Goal: Information Seeking & Learning: Learn about a topic

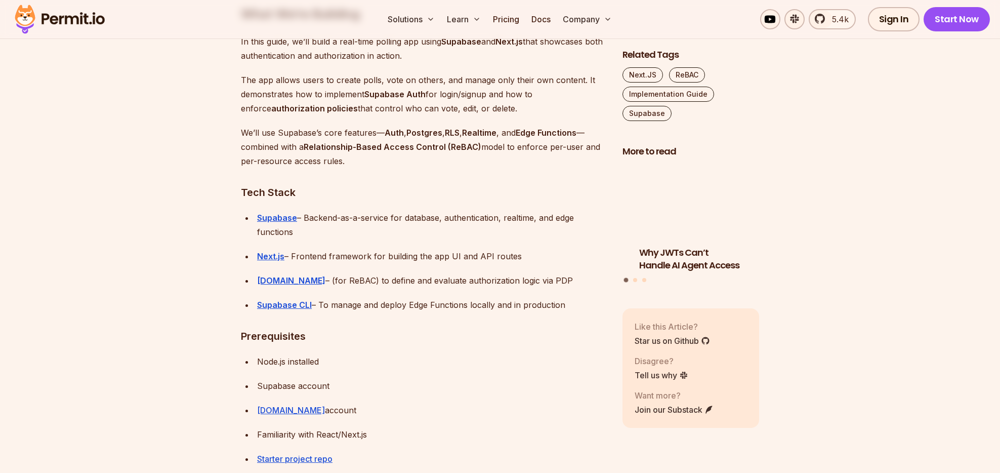
scroll to position [985, 0]
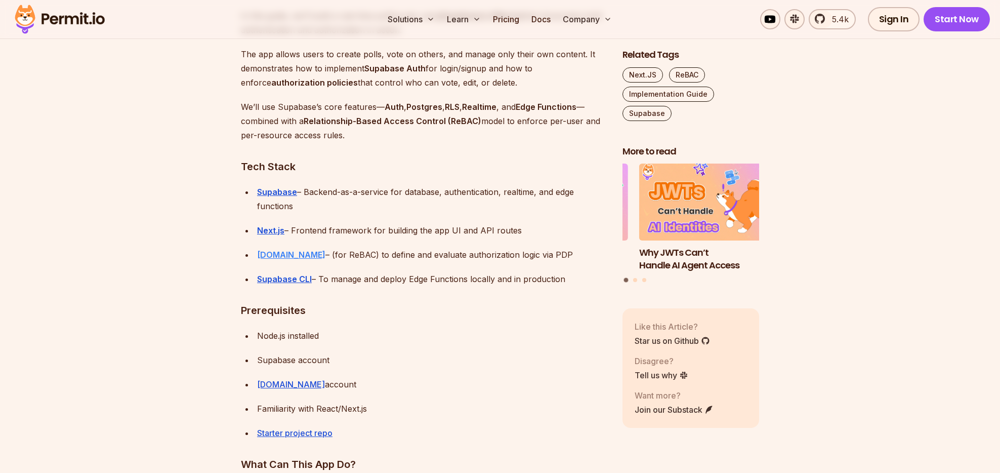
click at [285, 255] on strong "Permit.io" at bounding box center [291, 255] width 68 height 10
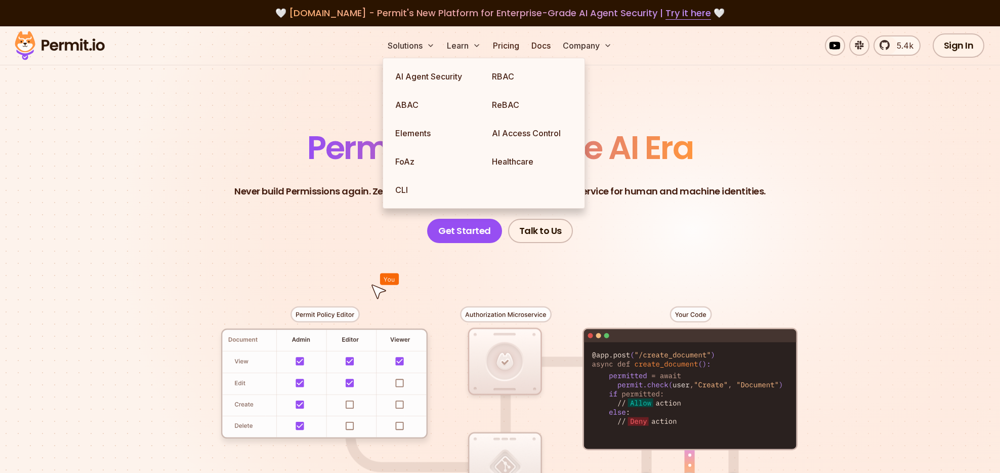
click at [266, 157] on header "Permissions for The AI Era Never build Permissions again. Zero-latency fine-gra…" at bounding box center [500, 187] width 709 height 111
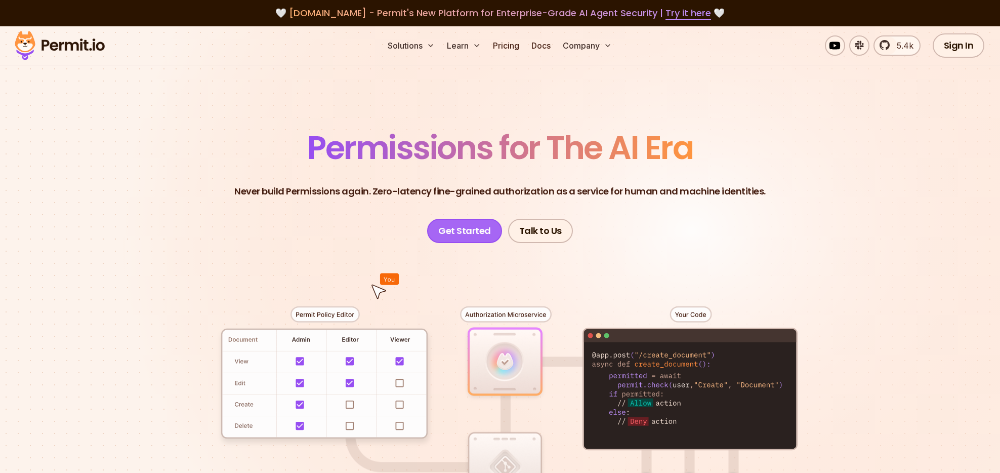
click at [473, 230] on link "Get Started" at bounding box center [464, 231] width 75 height 24
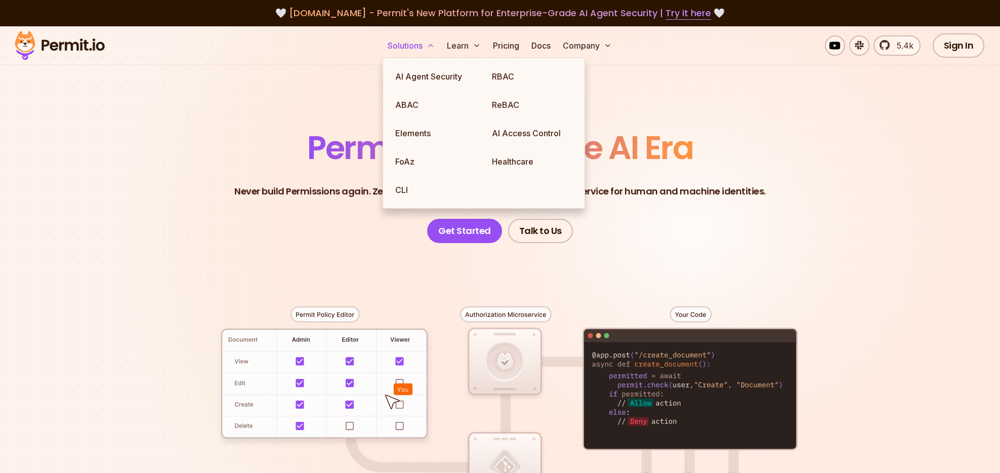
click at [420, 46] on button "Solutions" at bounding box center [411, 45] width 55 height 20
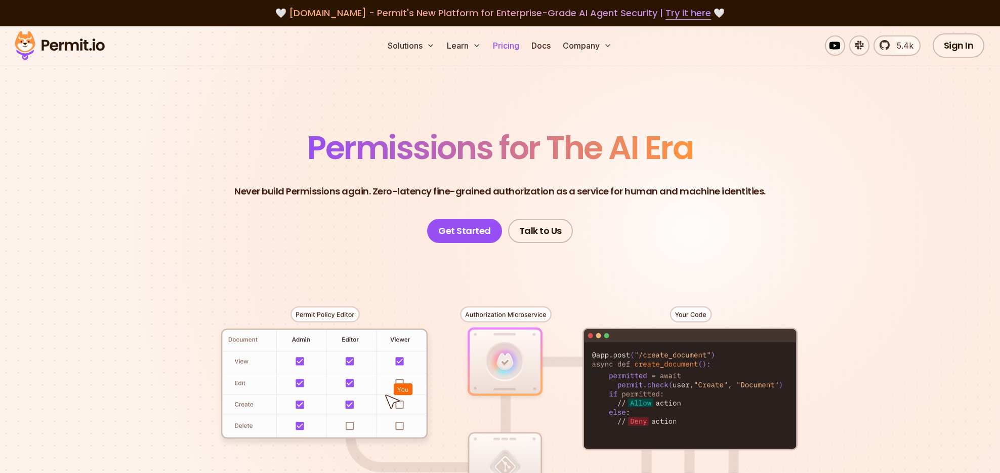
click at [506, 46] on link "Pricing" at bounding box center [506, 45] width 34 height 20
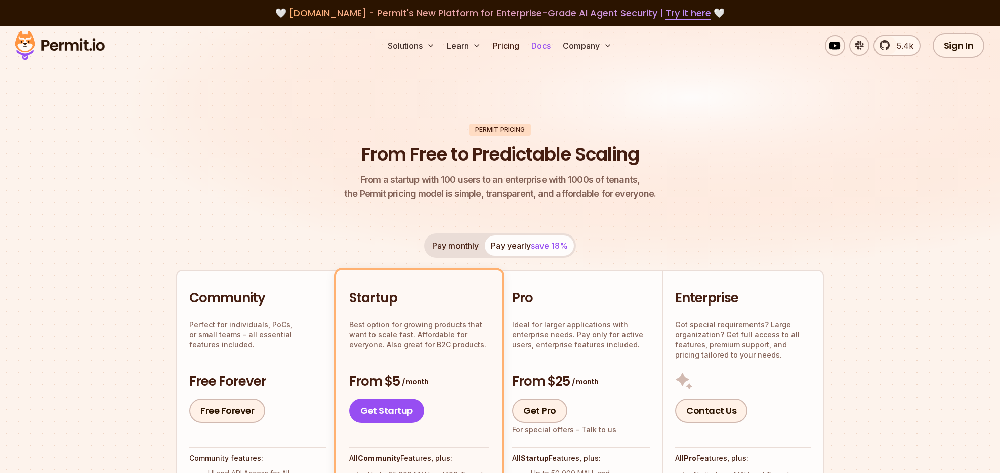
click at [543, 45] on link "Docs" at bounding box center [541, 45] width 27 height 20
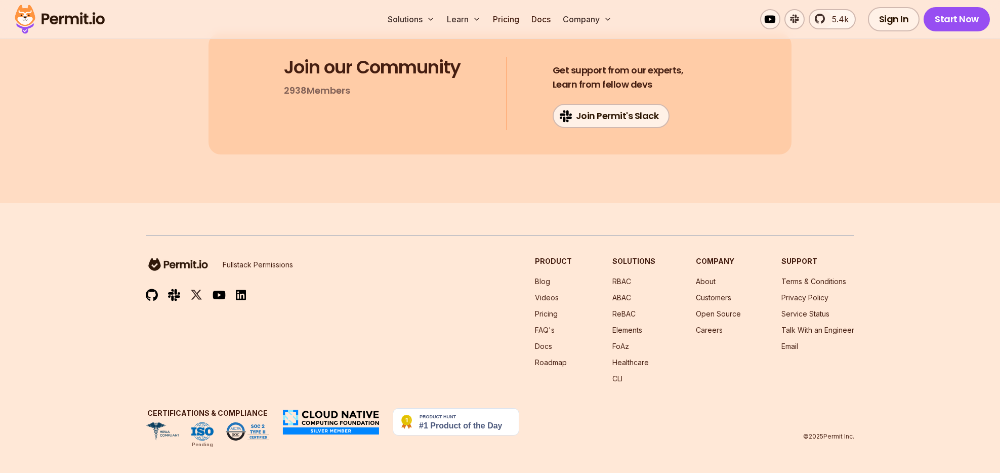
scroll to position [14754, 0]
